Goal: Transaction & Acquisition: Purchase product/service

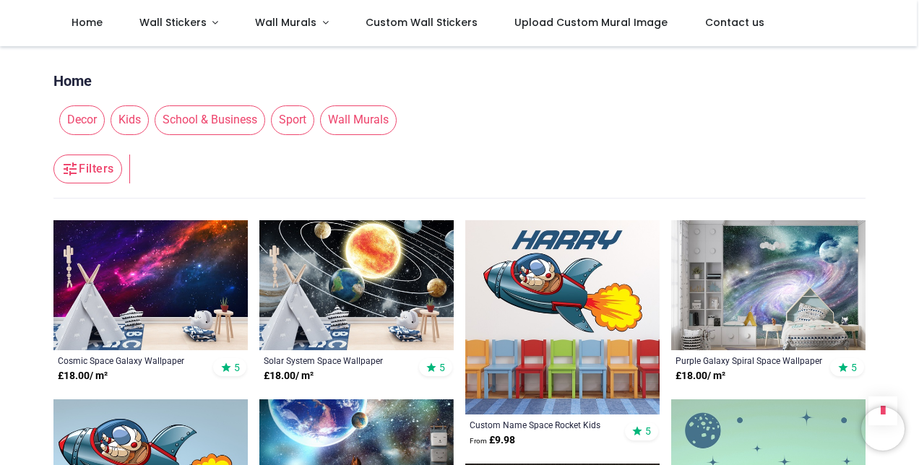
scroll to position [10477, 0]
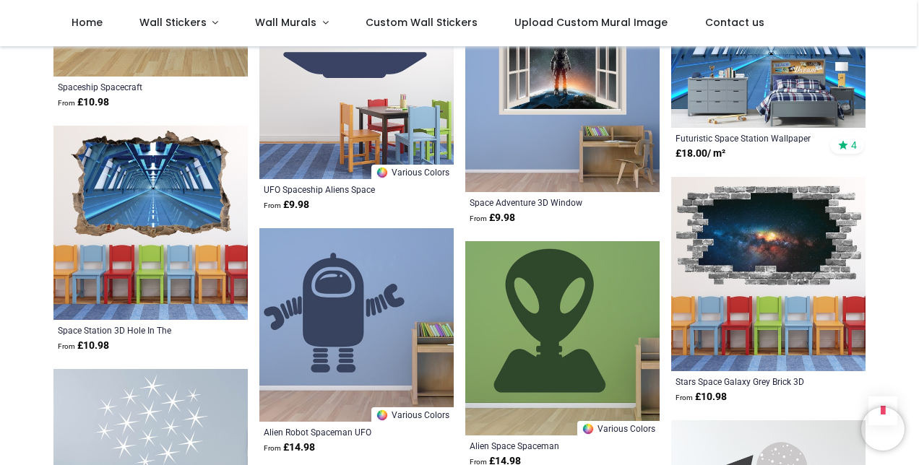
scroll to position [8237, 0]
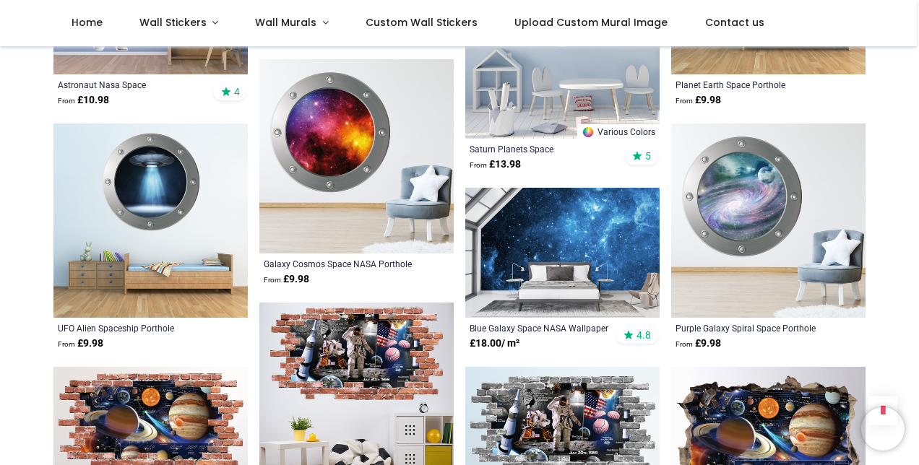
scroll to position [218, 0]
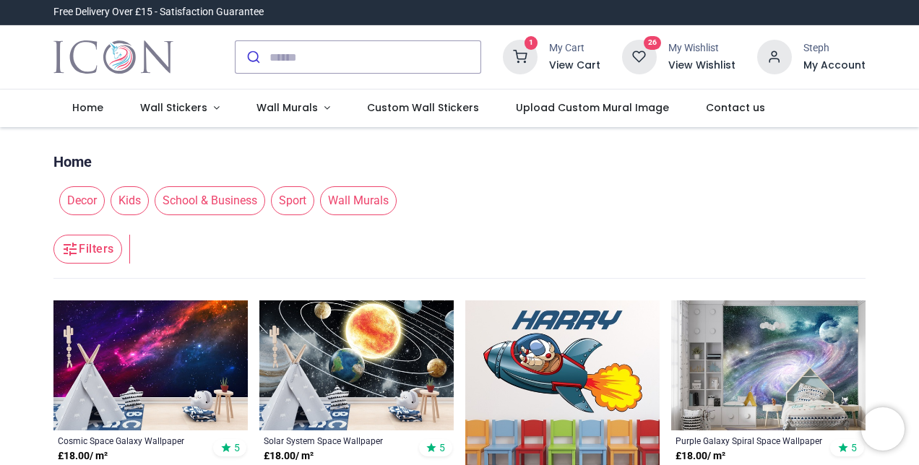
click at [625, 64] on div "26" at bounding box center [639, 57] width 35 height 35
click at [636, 59] on icon at bounding box center [639, 57] width 35 height 35
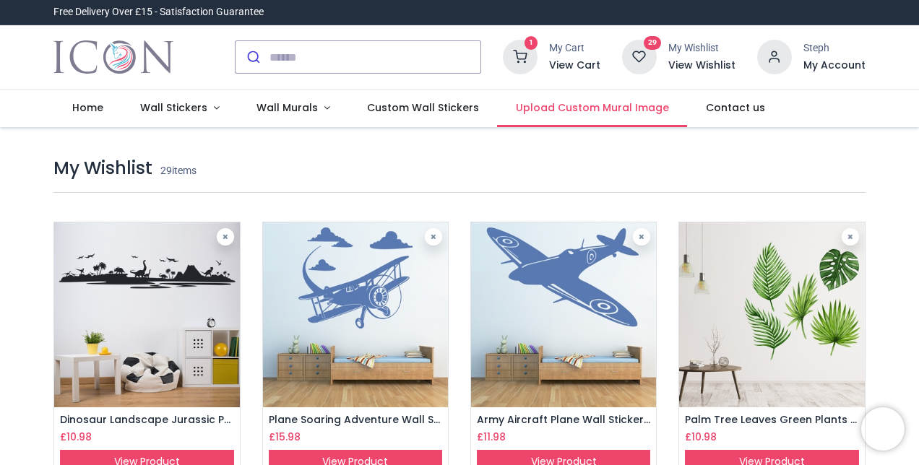
type input "**********"
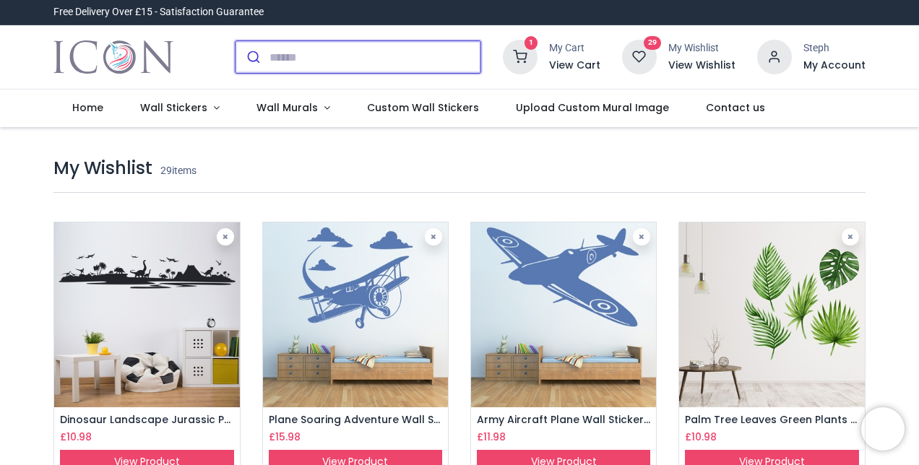
click at [352, 55] on input "search" at bounding box center [375, 57] width 211 height 32
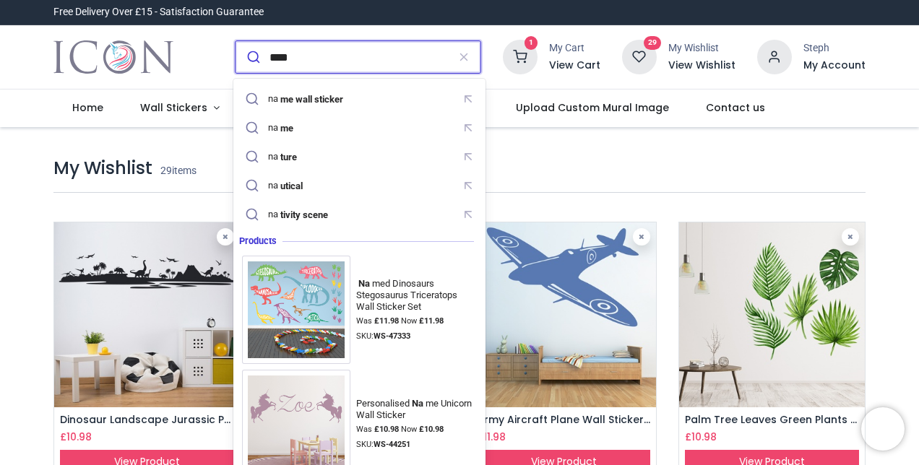
type input "****"
click at [236, 41] on button "submit" at bounding box center [253, 57] width 34 height 32
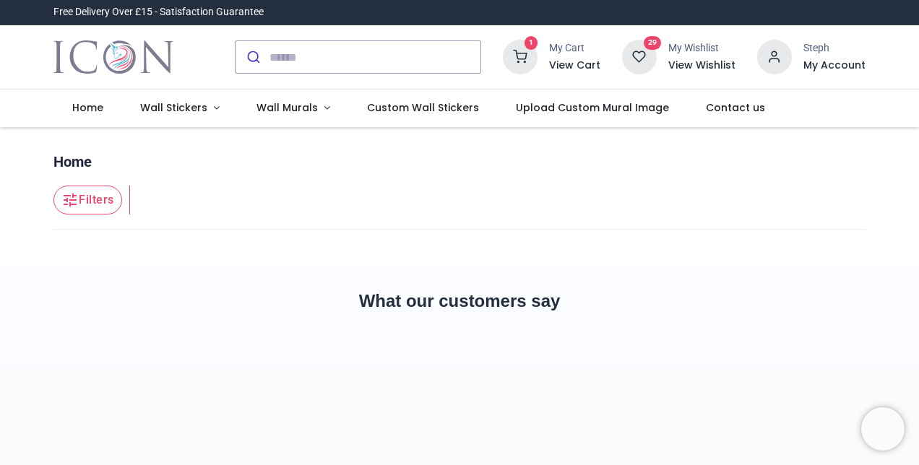
type input "**********"
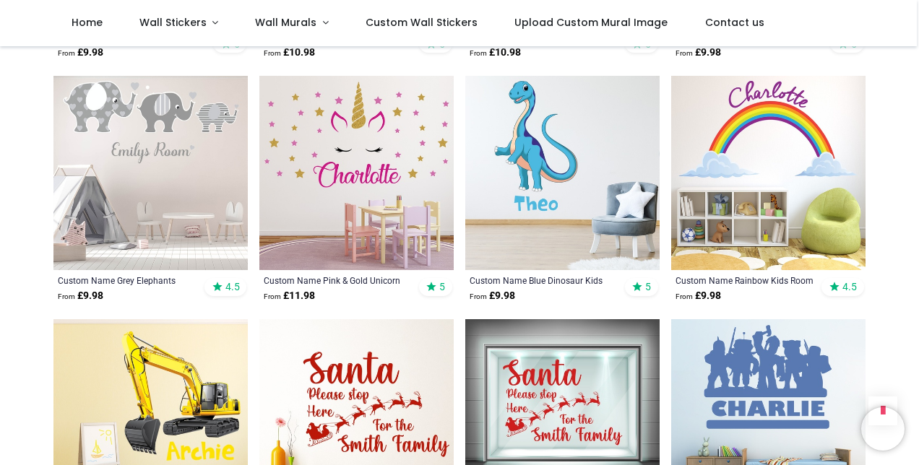
scroll to position [1445, 0]
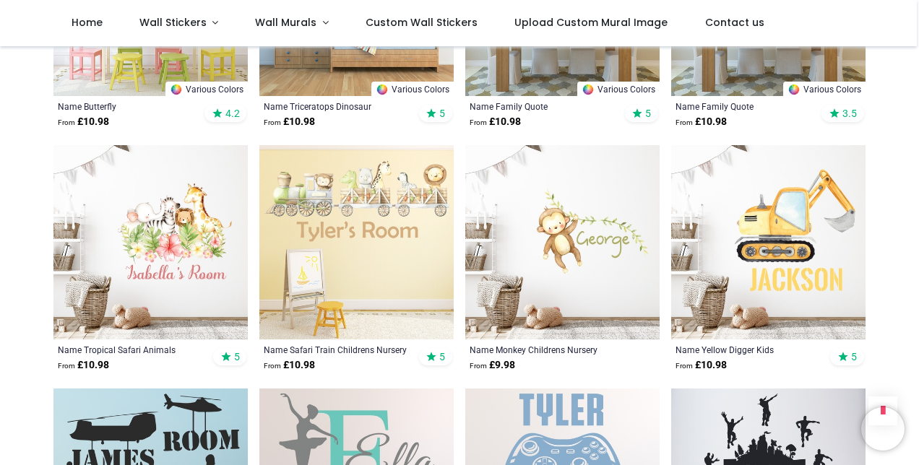
scroll to position [2023, 0]
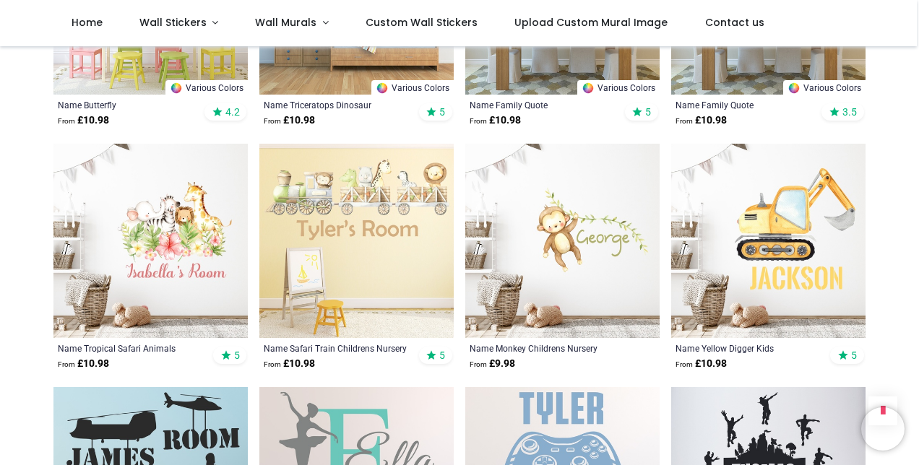
click at [742, 266] on img at bounding box center [768, 241] width 194 height 194
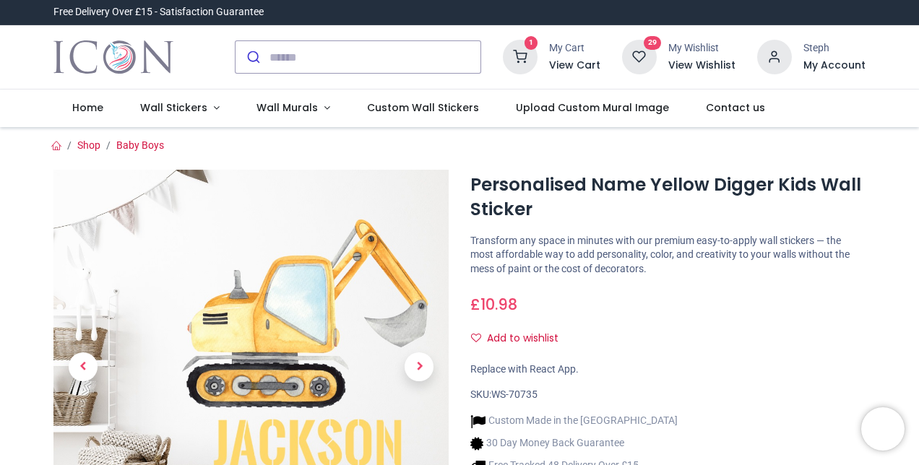
type input "**********"
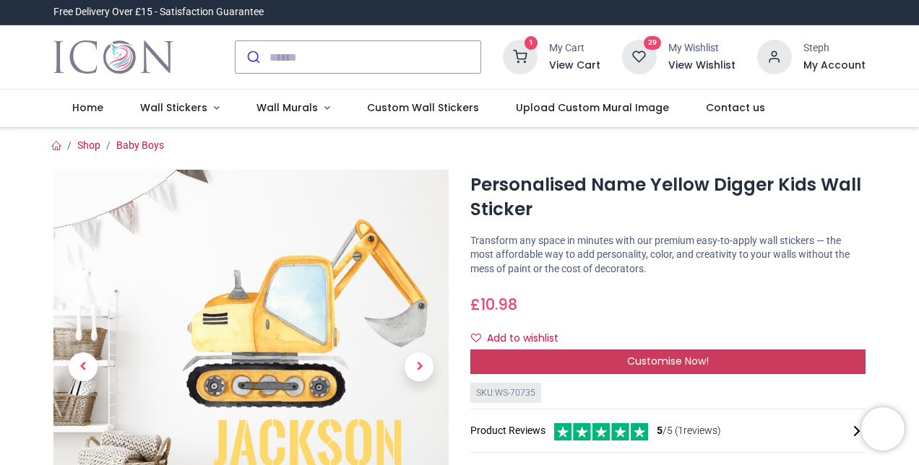
click at [668, 359] on span "Customise Now!" at bounding box center [668, 361] width 82 height 14
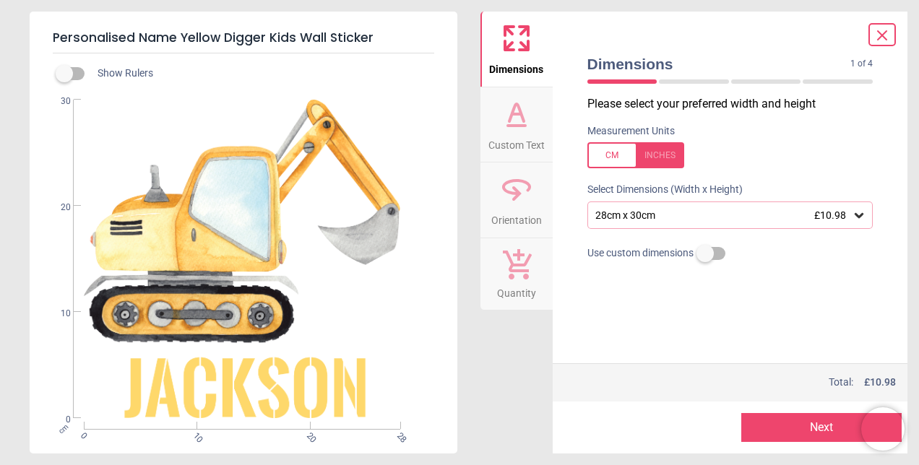
click at [522, 126] on icon at bounding box center [516, 126] width 17 height 0
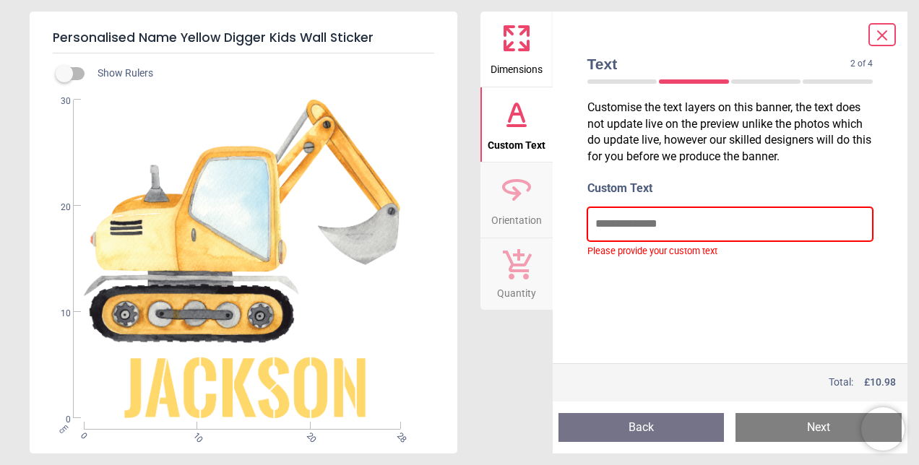
click at [613, 220] on input "text" at bounding box center [730, 223] width 286 height 33
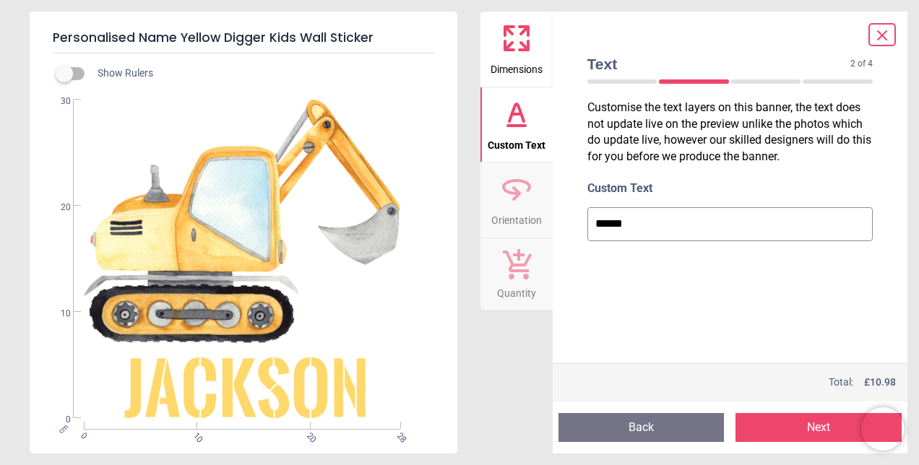
type input "******"
click at [779, 427] on button "Next" at bounding box center [819, 427] width 166 height 29
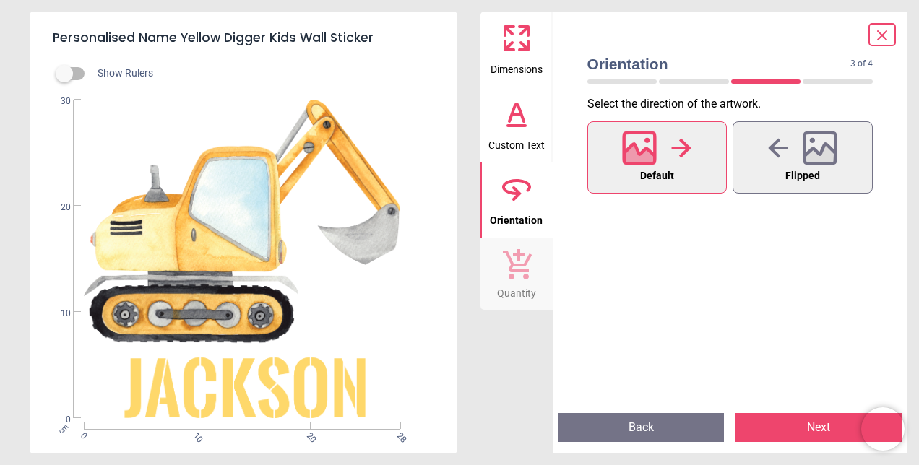
click at [522, 272] on icon at bounding box center [517, 264] width 29 height 30
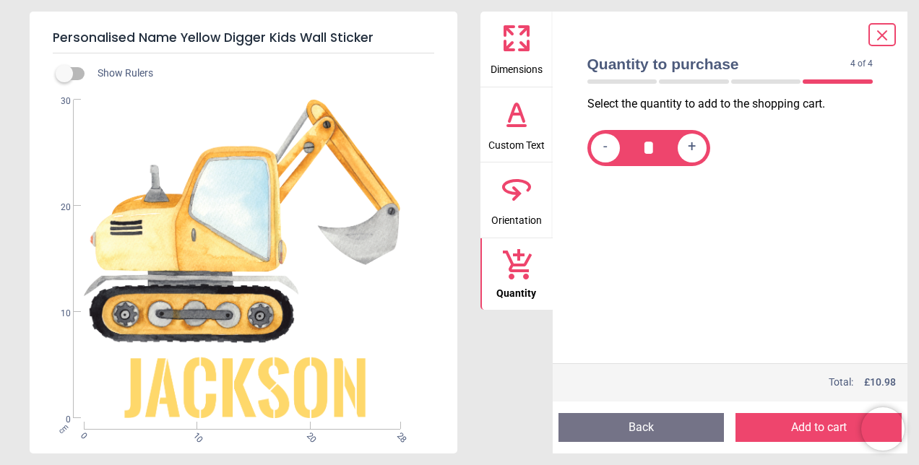
click at [501, 48] on icon at bounding box center [516, 38] width 35 height 35
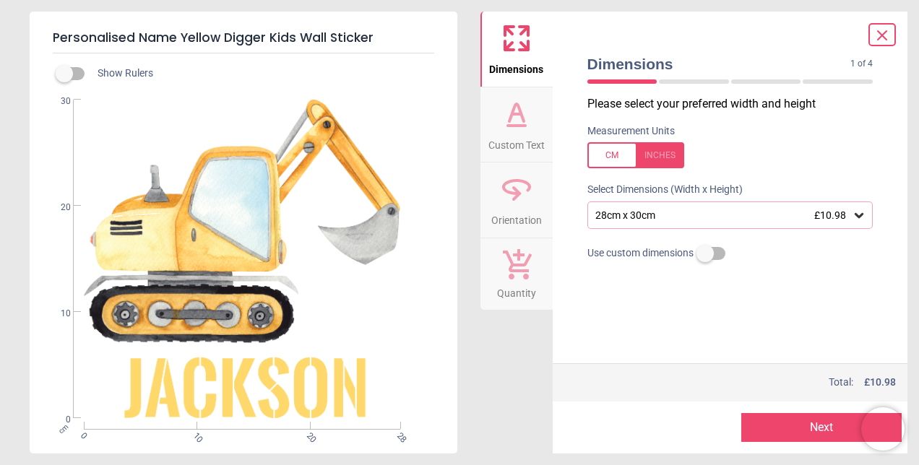
click at [780, 222] on div "28cm x 30cm £10.98" at bounding box center [730, 215] width 286 height 27
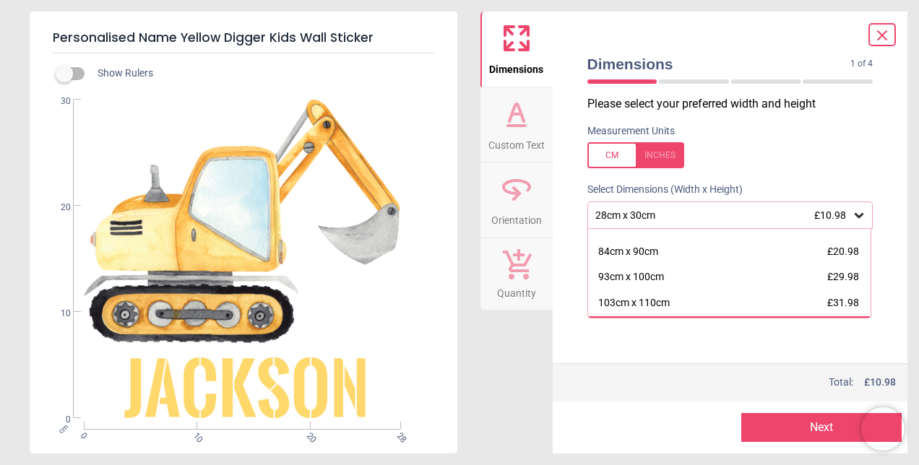
scroll to position [121, 0]
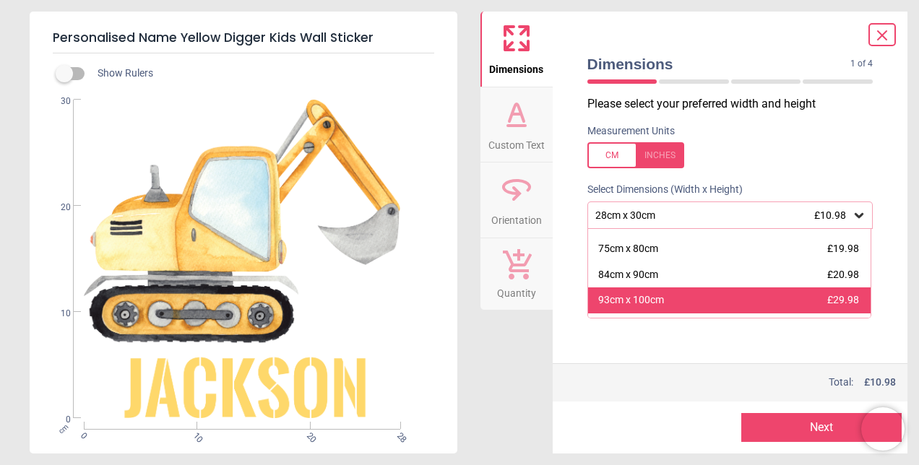
click at [694, 298] on div "93cm x 100cm £29.98" at bounding box center [729, 301] width 283 height 26
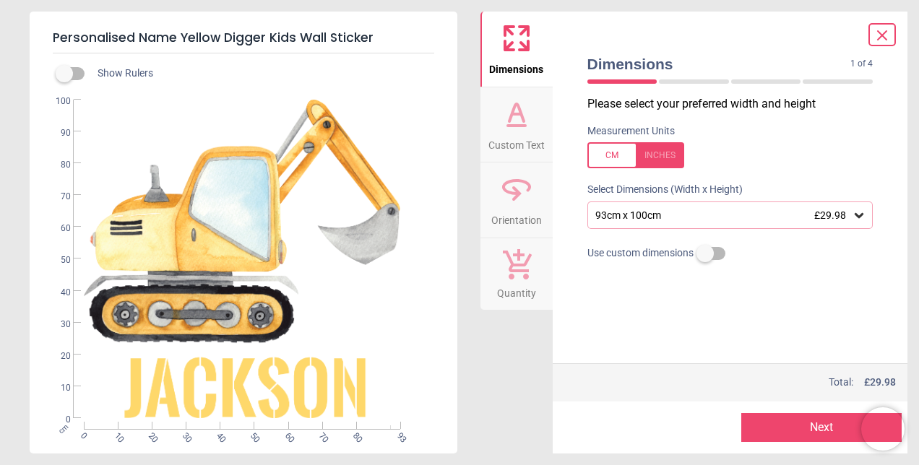
click at [793, 421] on button "Next" at bounding box center [821, 427] width 160 height 29
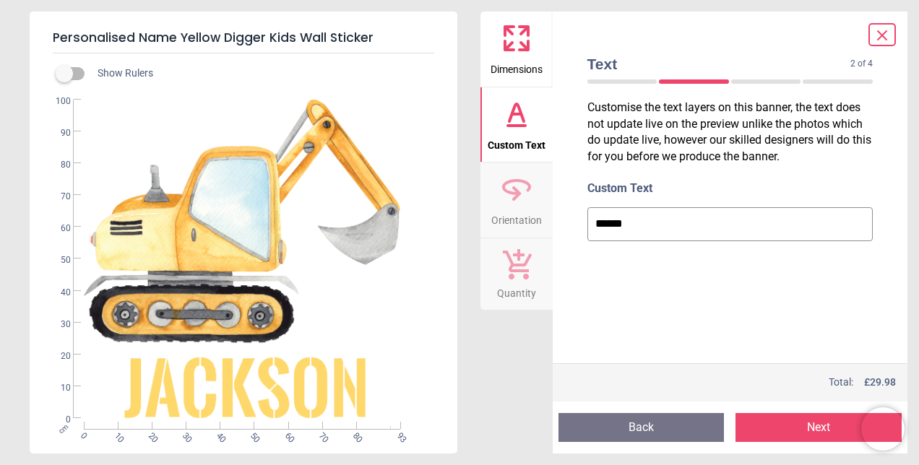
click at [793, 421] on button "Next" at bounding box center [819, 427] width 166 height 29
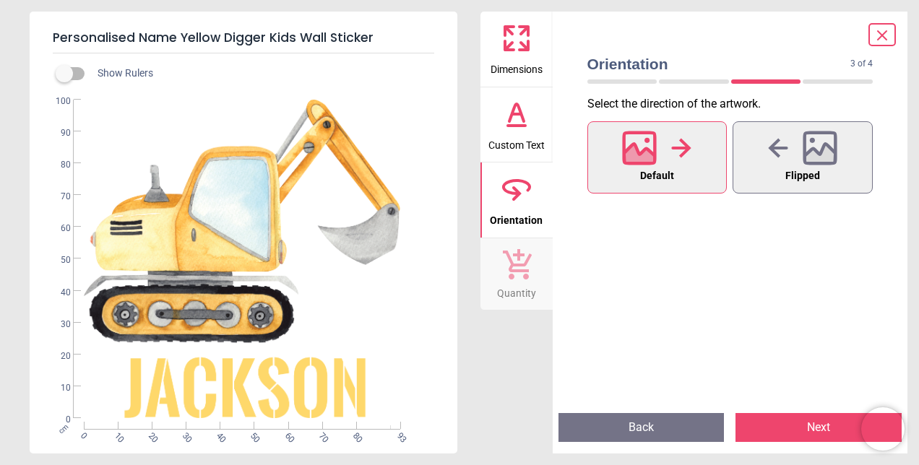
click at [793, 424] on button "Next" at bounding box center [819, 427] width 166 height 29
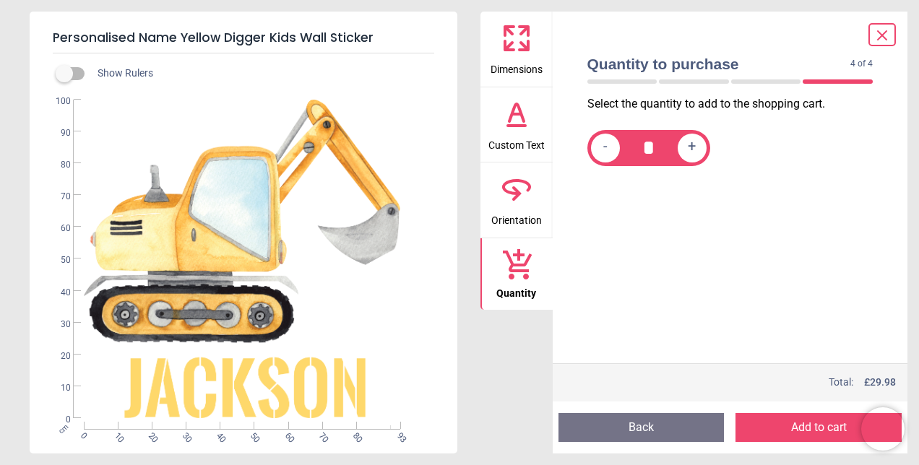
click at [793, 424] on button "Add to cart" at bounding box center [819, 427] width 166 height 29
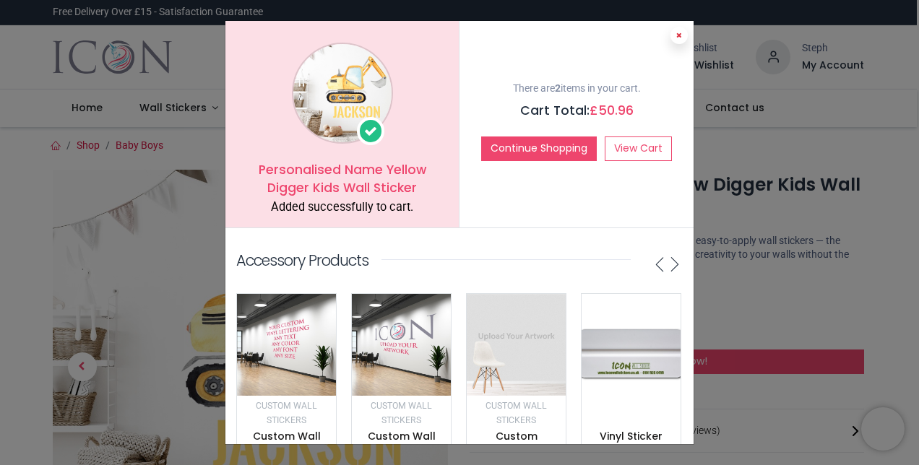
click at [676, 34] on icon at bounding box center [679, 35] width 6 height 7
